Goal: Navigation & Orientation: Find specific page/section

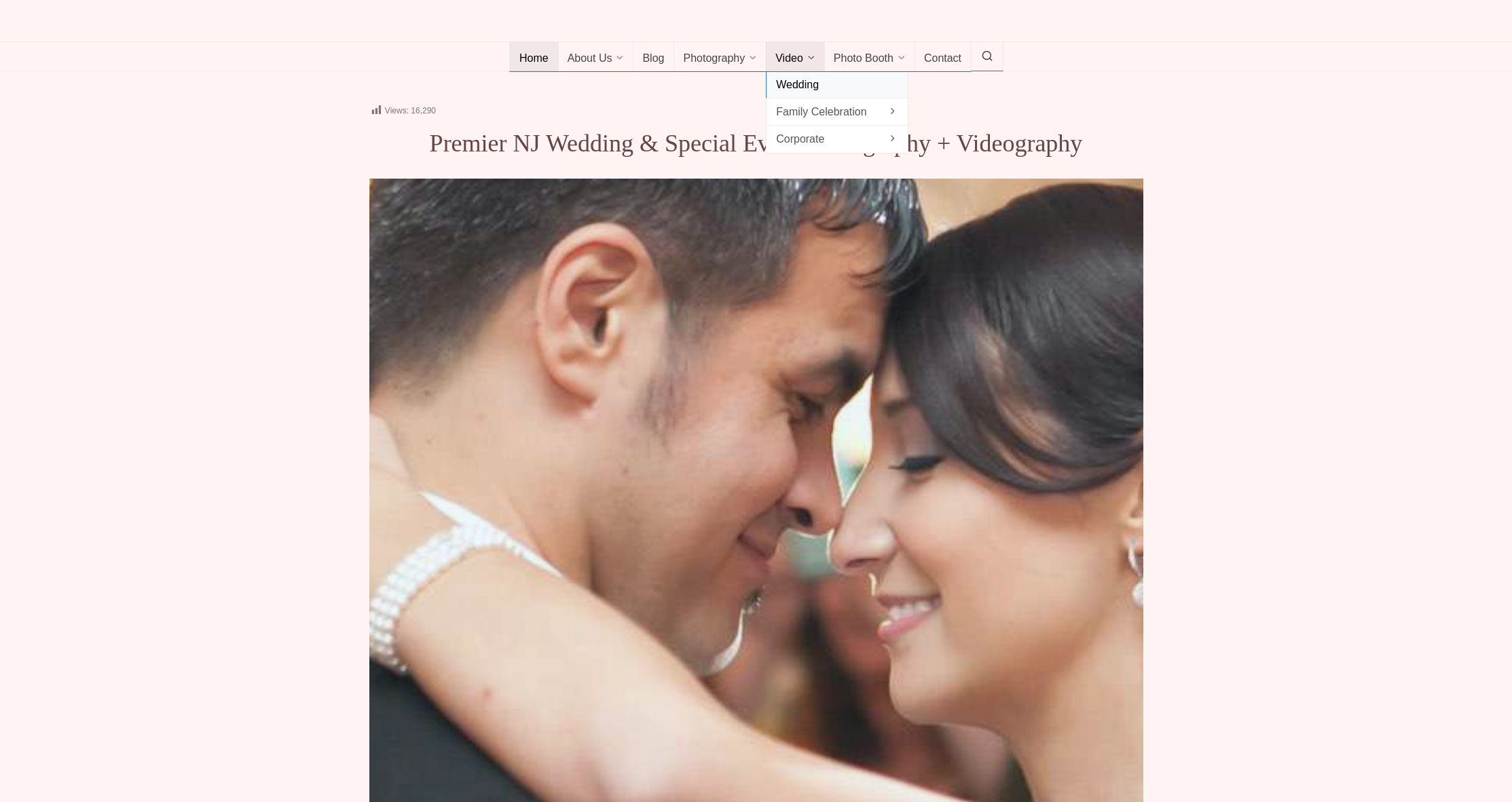
click at [802, 94] on span "Wedding" at bounding box center [836, 84] width 122 height 19
